Goal: Transaction & Acquisition: Purchase product/service

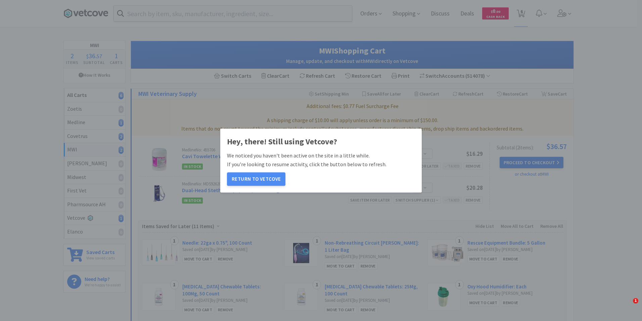
select select "1"
select select "3"
click at [263, 181] on button "Return to Vetcove" at bounding box center [256, 178] width 58 height 13
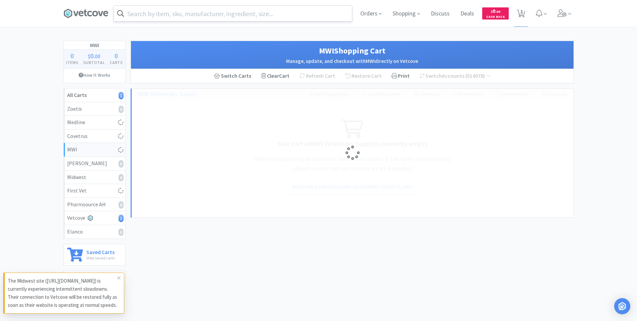
select select "1"
select select "3"
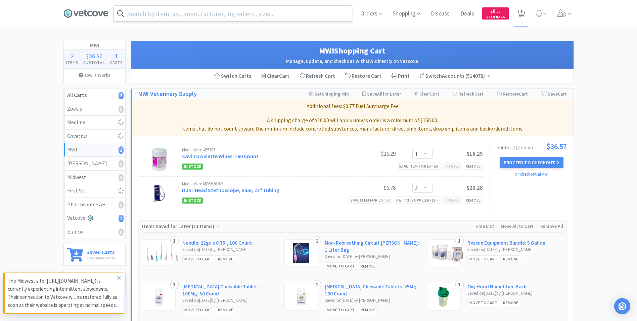
click at [217, 13] on input "text" at bounding box center [233, 13] width 238 height 15
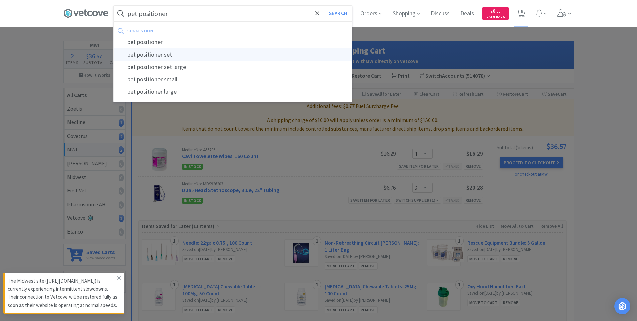
click at [151, 56] on div "pet positioner set" at bounding box center [233, 54] width 238 height 12
type input "pet positioner set"
select select "1"
select select "3"
select select "1"
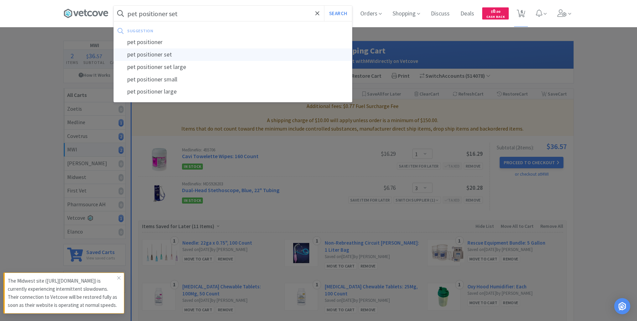
select select "3"
select select "1"
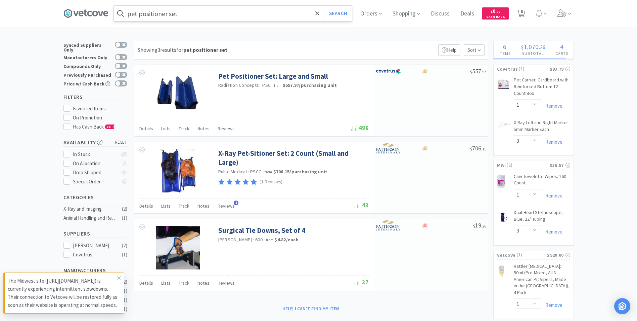
click at [197, 14] on input "pet positioner set" at bounding box center [233, 13] width 238 height 15
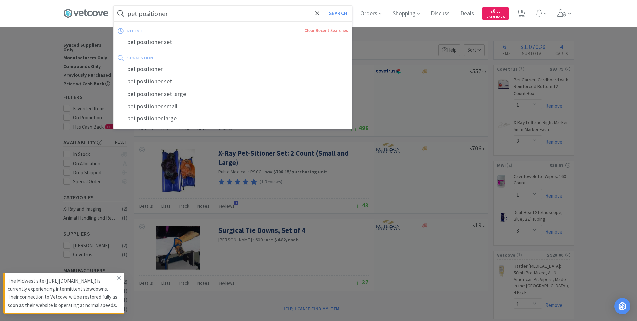
type input "pet positioner"
click at [324, 6] on button "Search" at bounding box center [338, 13] width 28 height 15
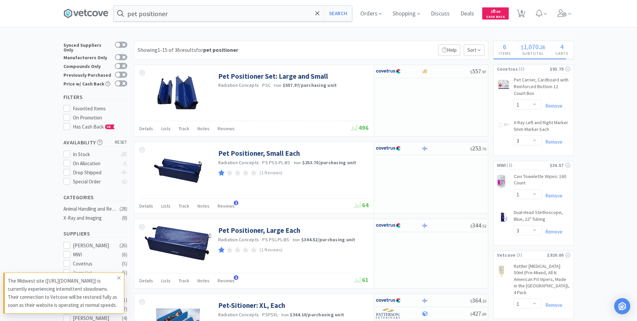
click at [120, 275] on icon at bounding box center [119, 277] width 4 height 5
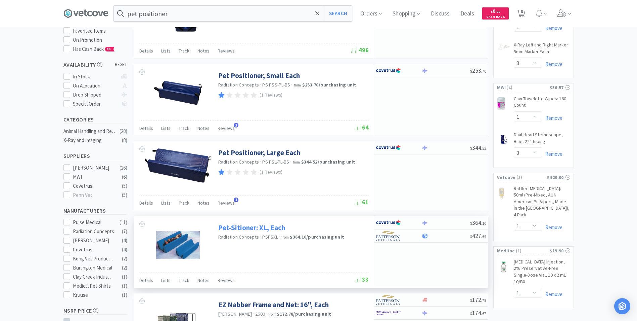
scroll to position [67, 0]
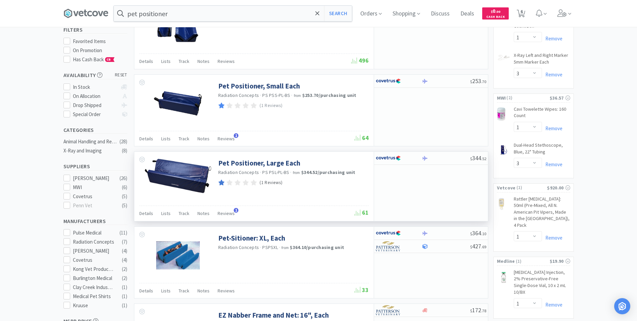
click at [274, 183] on p "(1 Reviews)" at bounding box center [271, 182] width 23 height 7
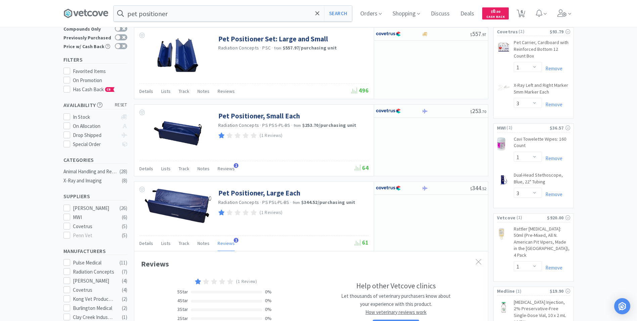
scroll to position [34, 0]
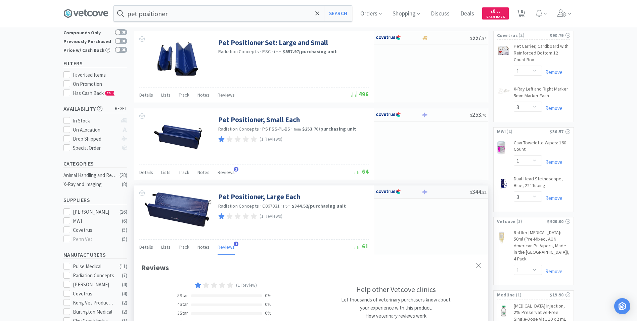
click at [439, 190] on div at bounding box center [446, 191] width 48 height 5
select select "1"
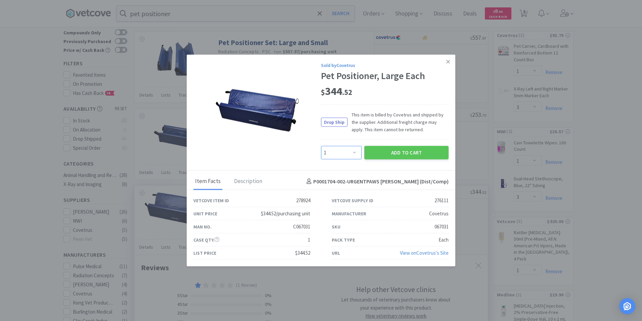
click at [355, 150] on select "Enter Quantity 1 2 3 4 5 6 7 8 9 10 11 12 13 14 15 16 17 18 19 20 Enter Quantity" at bounding box center [341, 151] width 41 height 13
click at [321, 145] on select "Enter Quantity 1 2 3 4 5 6 7 8 9 10 11 12 13 14 15 16 17 18 19 20 Enter Quantity" at bounding box center [341, 151] width 41 height 13
click at [409, 152] on button "Add to Cart" at bounding box center [407, 151] width 84 height 13
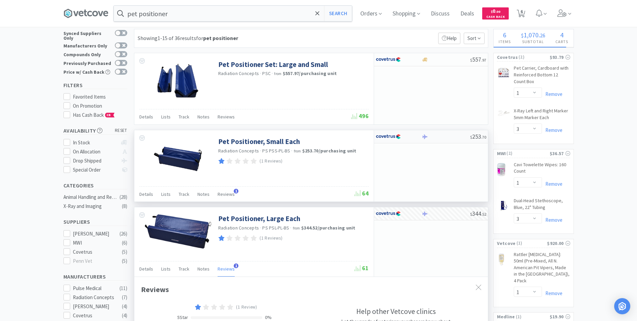
scroll to position [0, 0]
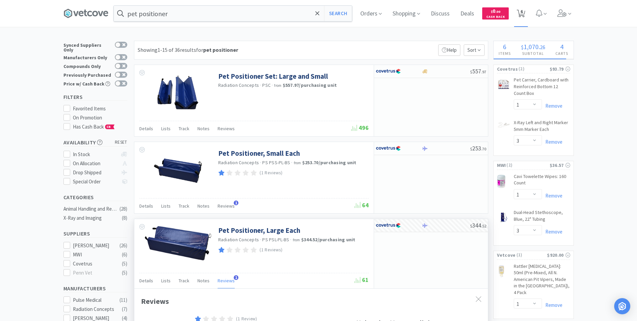
click at [523, 14] on span "6" at bounding box center [522, 11] width 2 height 27
select select "1"
select select "3"
select select "1"
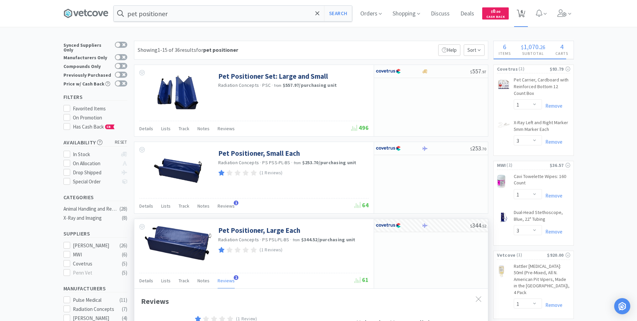
select select "3"
select select "1"
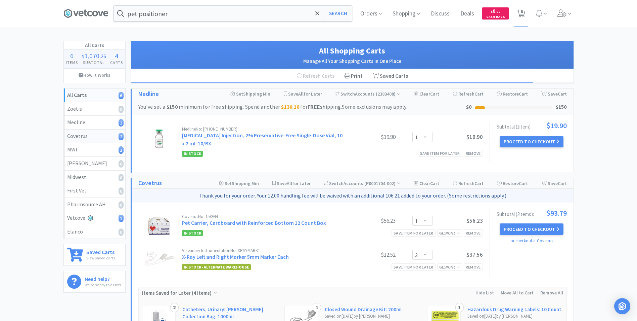
click at [92, 138] on div "Covetrus 2" at bounding box center [94, 136] width 55 height 9
select select "1"
select select "3"
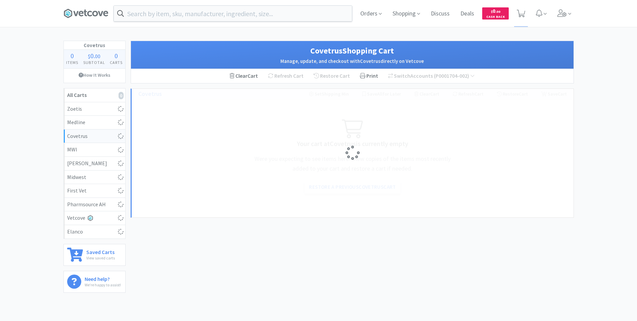
select select "1"
select select "3"
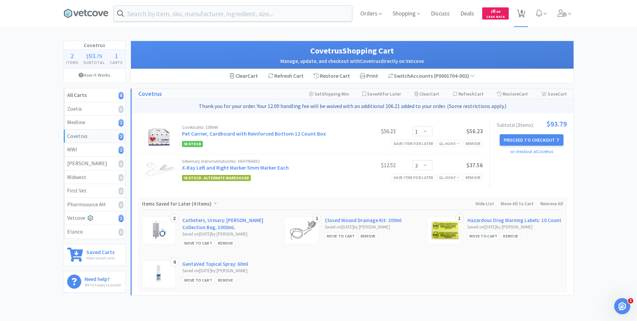
click at [522, 11] on span "6" at bounding box center [522, 11] width 2 height 27
select select "1"
select select "3"
select select "1"
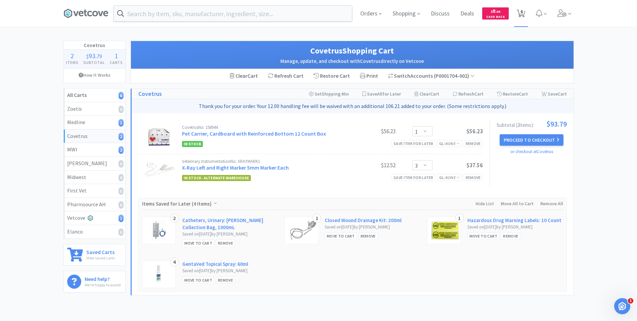
select select "3"
select select "1"
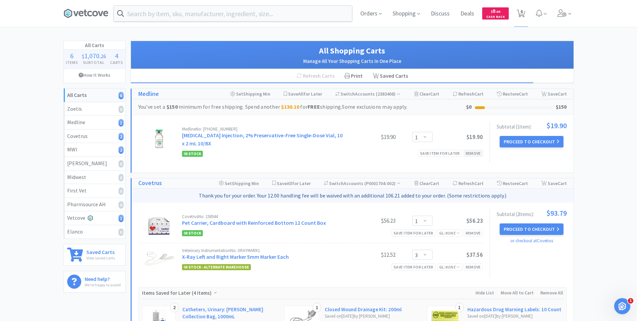
click at [476, 155] on div "Remove" at bounding box center [473, 153] width 19 height 7
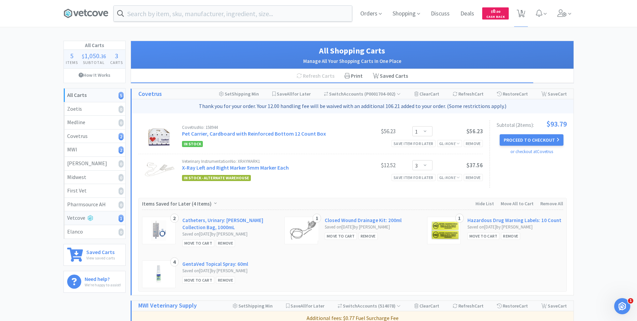
click at [104, 219] on div "Vetcove 1" at bounding box center [94, 217] width 55 height 9
select select "1"
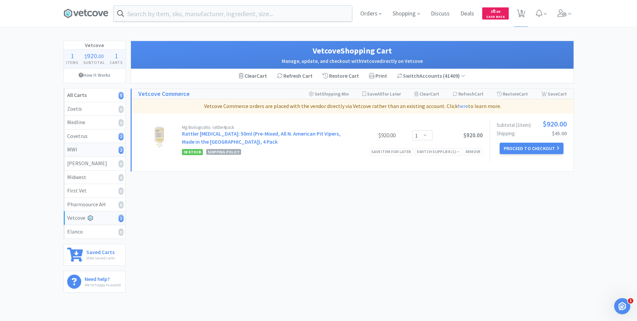
click at [93, 149] on div "MWI 2" at bounding box center [94, 149] width 55 height 9
select select "3"
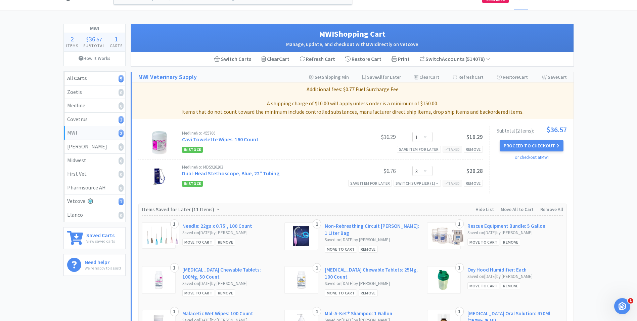
scroll to position [34, 0]
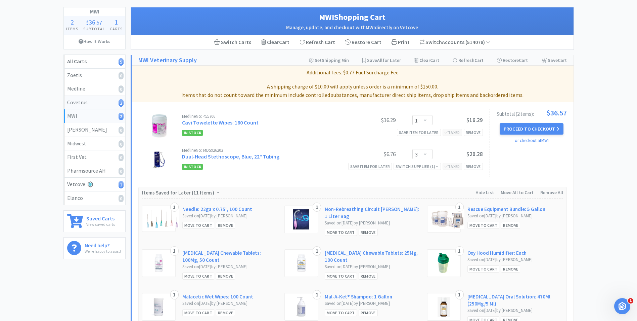
click at [78, 102] on div "Covetrus 2" at bounding box center [94, 102] width 55 height 9
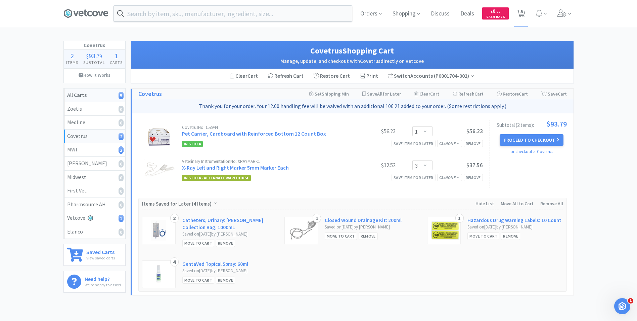
click at [86, 92] on link "All Carts 5" at bounding box center [94, 95] width 61 height 14
select select "1"
select select "3"
select select "1"
select select "3"
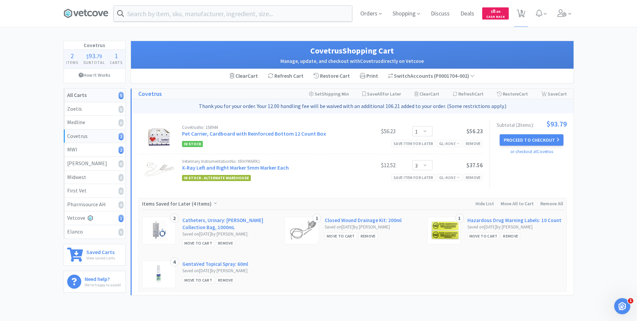
select select "1"
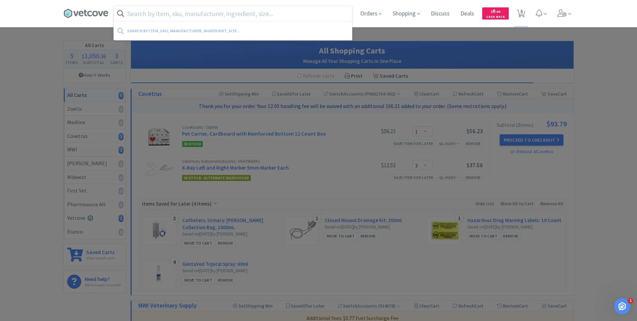
click at [287, 14] on input "text" at bounding box center [233, 13] width 238 height 15
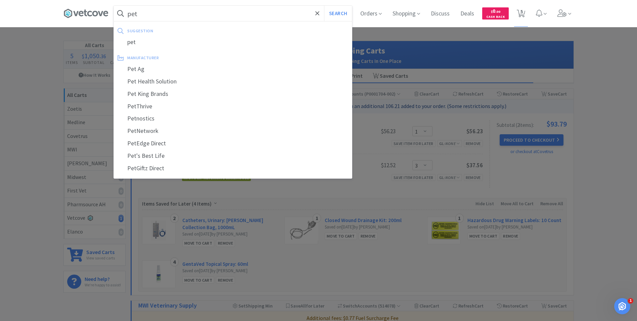
type input "pet"
